Goal: Transaction & Acquisition: Purchase product/service

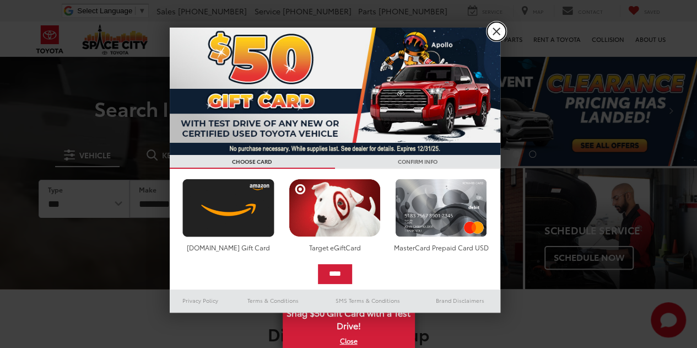
click at [489, 26] on link "X" at bounding box center [496, 31] width 19 height 19
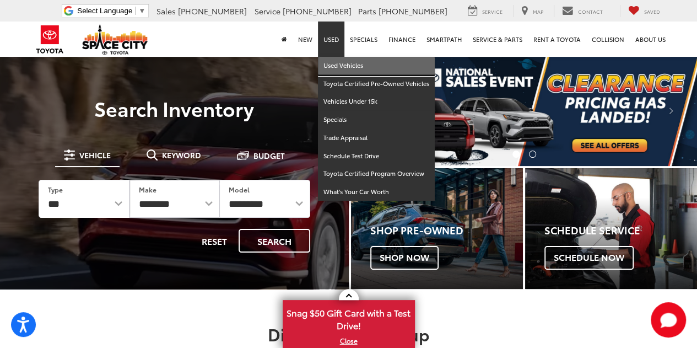
click at [334, 62] on link "Used Vehicles" at bounding box center [376, 66] width 117 height 18
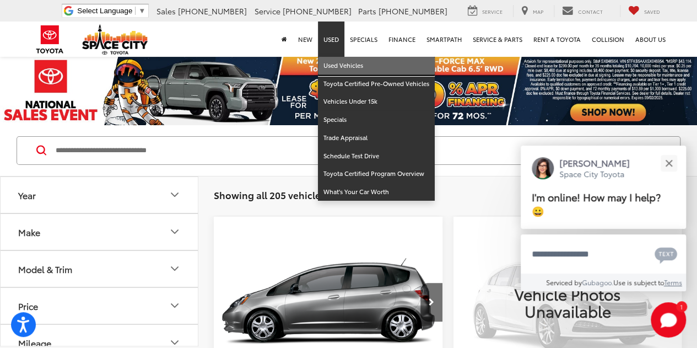
click at [349, 64] on link "Used Vehicles" at bounding box center [376, 66] width 117 height 18
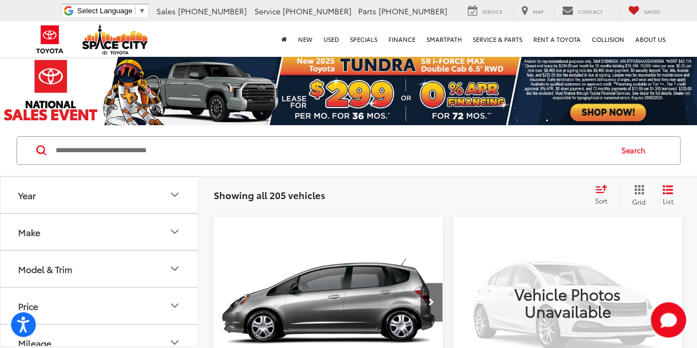
click at [106, 228] on button "Make" at bounding box center [100, 232] width 198 height 36
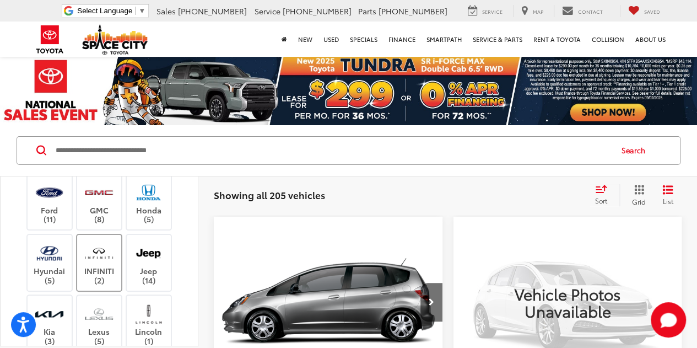
scroll to position [165, 0]
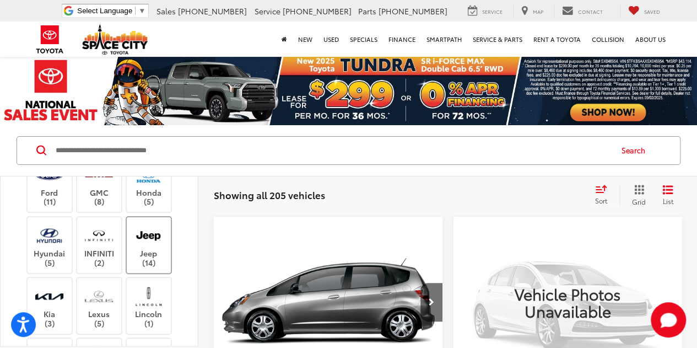
click at [142, 248] on img at bounding box center [148, 236] width 30 height 26
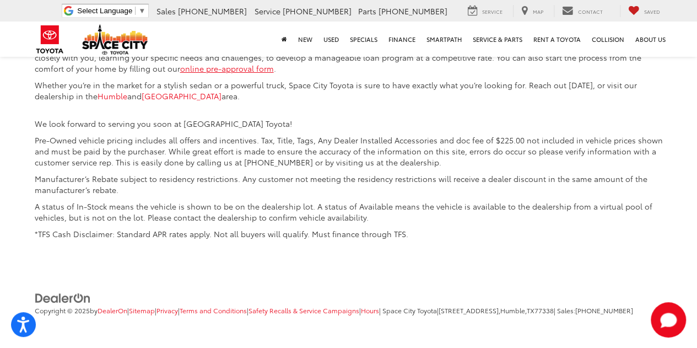
scroll to position [4021, 0]
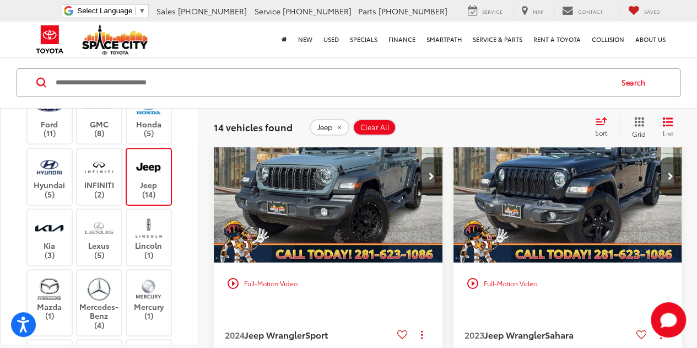
scroll to position [122, 0]
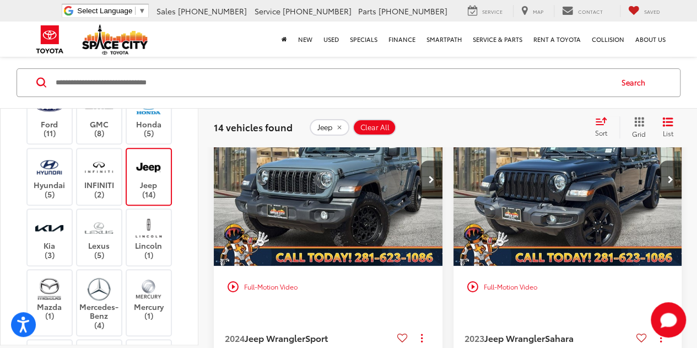
click at [383, 187] on img "2024 Jeep Wrangler Sport 0" at bounding box center [328, 180] width 230 height 172
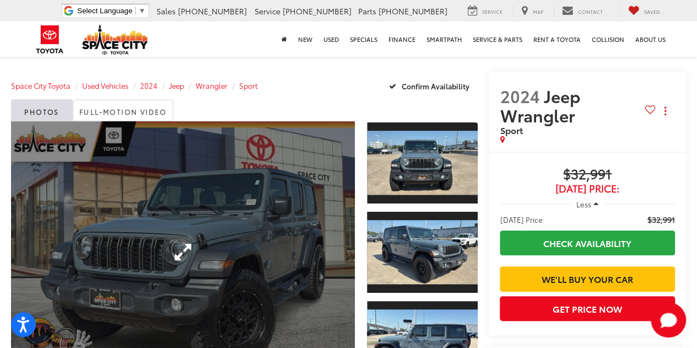
scroll to position [110, 0]
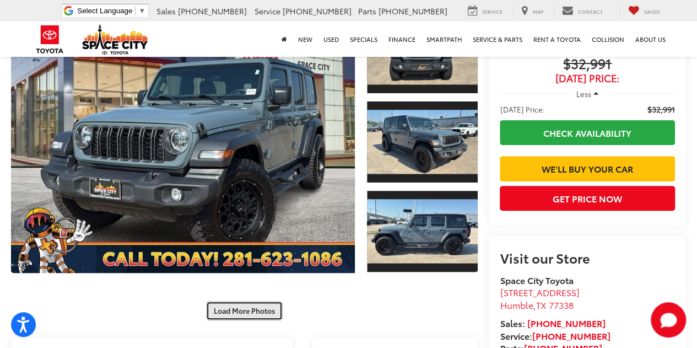
click at [226, 301] on button "Load More Photos" at bounding box center [244, 310] width 77 height 19
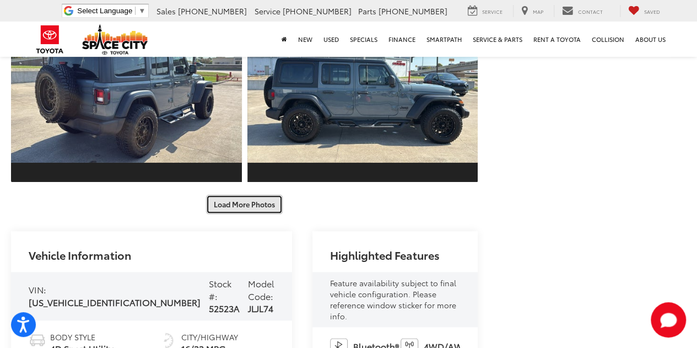
scroll to position [551, 0]
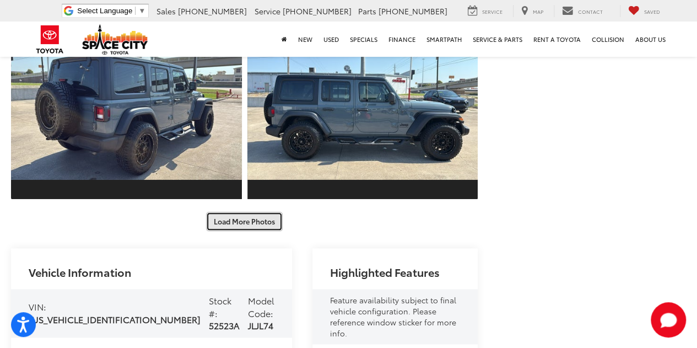
click at [220, 212] on button "Load More Photos" at bounding box center [244, 221] width 77 height 19
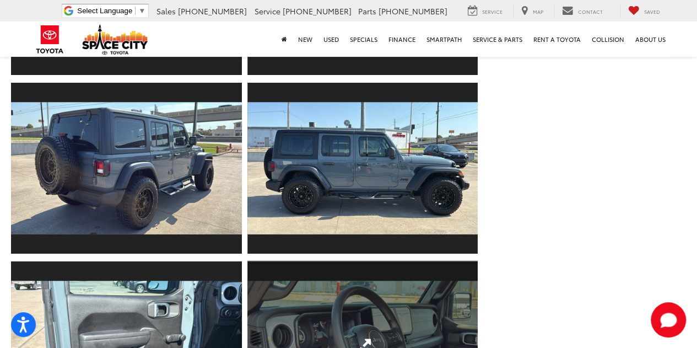
scroll to position [496, 0]
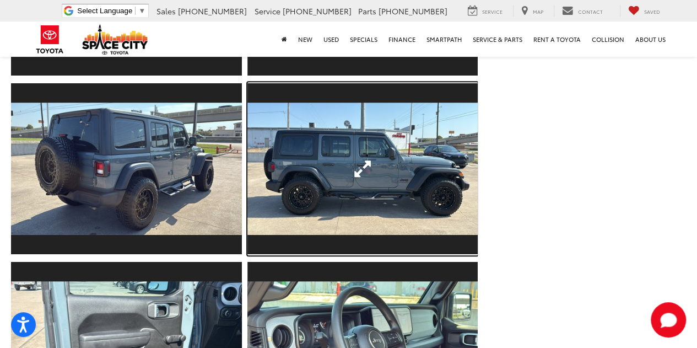
click at [312, 133] on link "Expand Photo 7" at bounding box center [362, 168] width 231 height 173
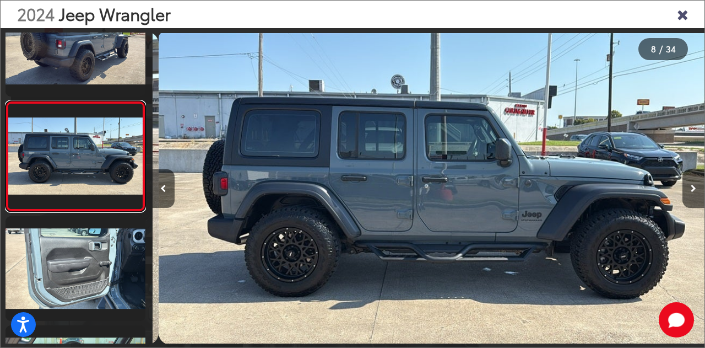
scroll to position [0, 3867]
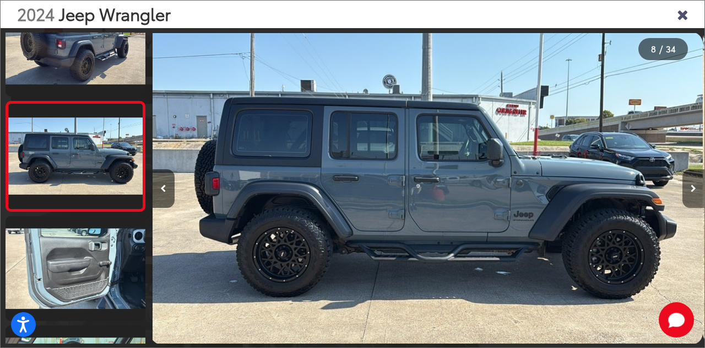
click at [692, 189] on icon "Next image" at bounding box center [694, 189] width 6 height 8
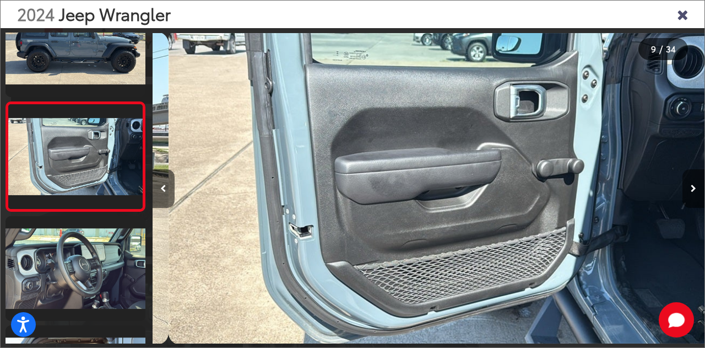
scroll to position [0, 4420]
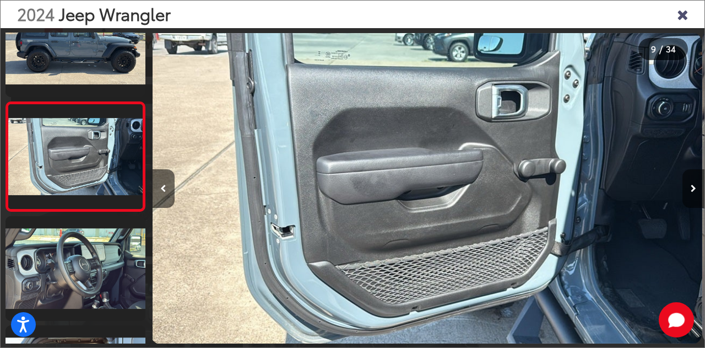
click at [692, 189] on icon "Next image" at bounding box center [694, 189] width 6 height 8
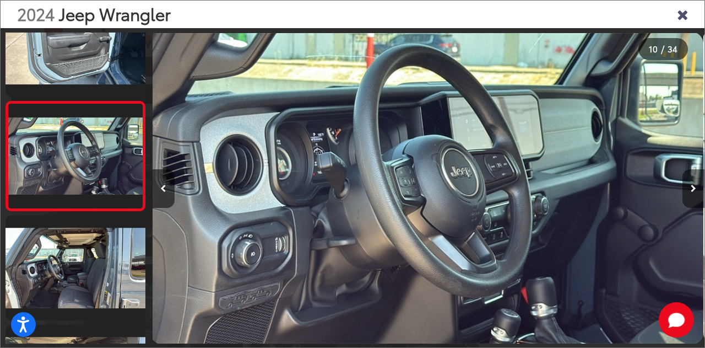
scroll to position [0, 4972]
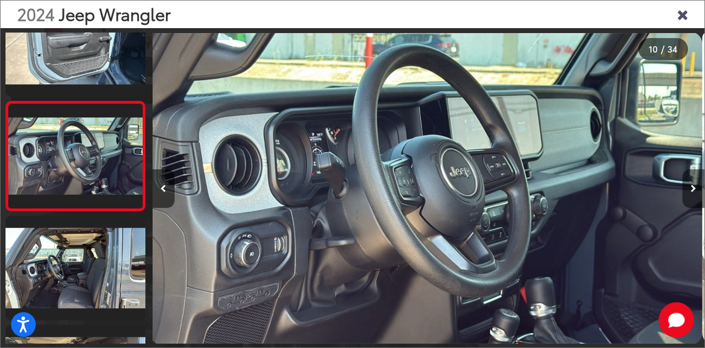
click at [692, 189] on icon "Next image" at bounding box center [694, 189] width 6 height 8
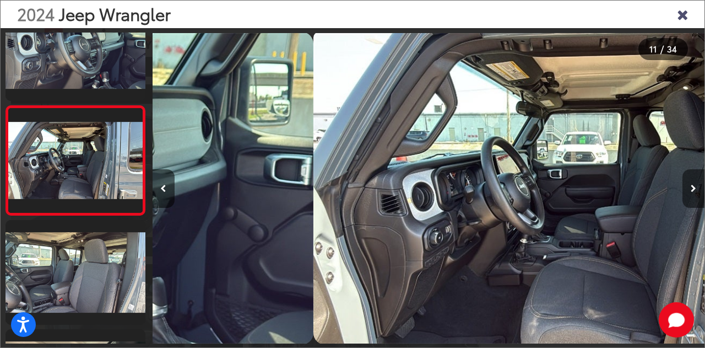
scroll to position [1024, 0]
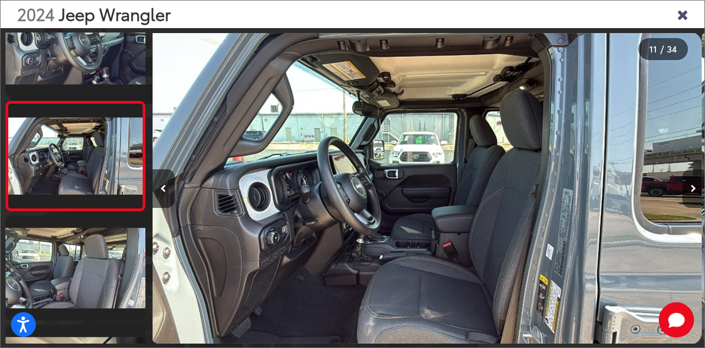
click at [692, 189] on icon "Next image" at bounding box center [694, 189] width 6 height 8
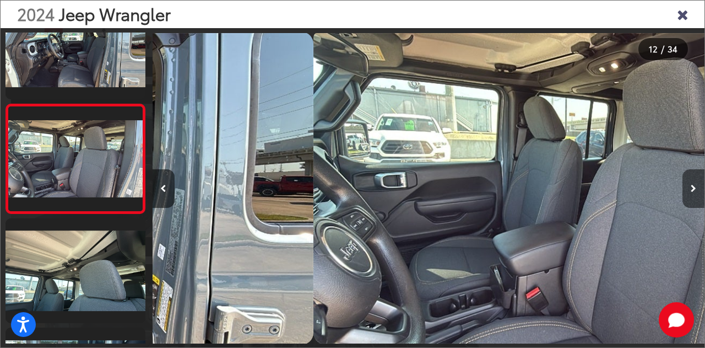
scroll to position [1133, 0]
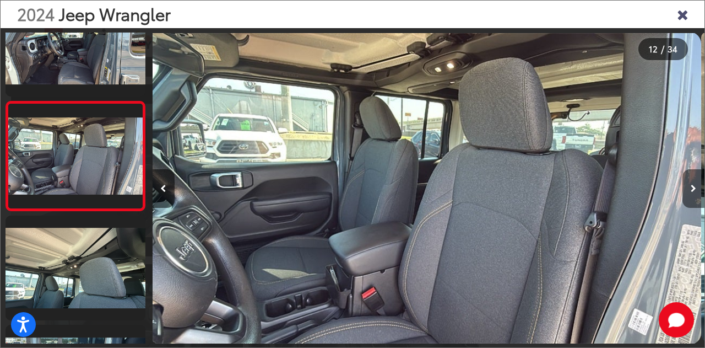
click at [692, 189] on icon "Next image" at bounding box center [694, 189] width 6 height 8
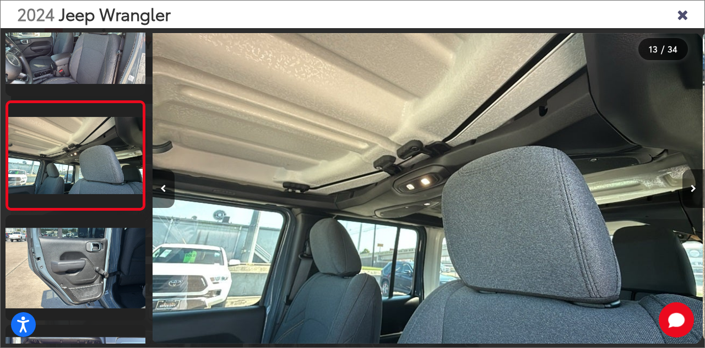
scroll to position [0, 6630]
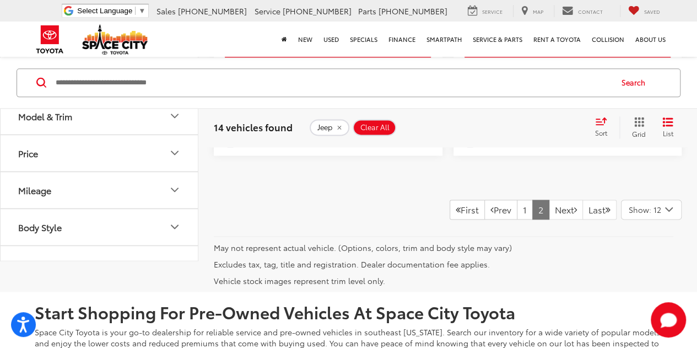
scroll to position [783, 0]
